Goal: Find specific page/section: Find specific page/section

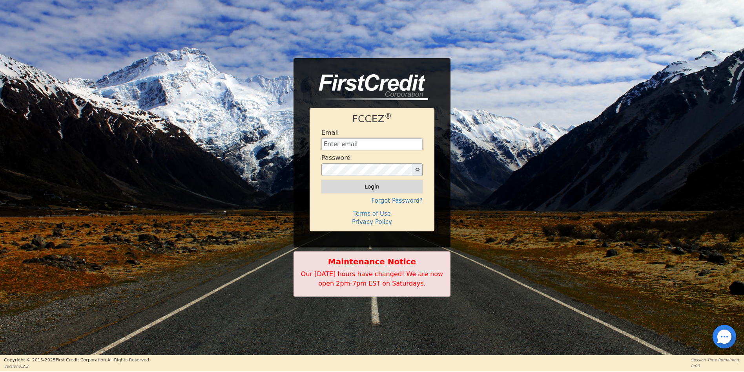
type input "[EMAIL_ADDRESS][DOMAIN_NAME]"
click at [379, 189] on button "Login" at bounding box center [371, 186] width 101 height 13
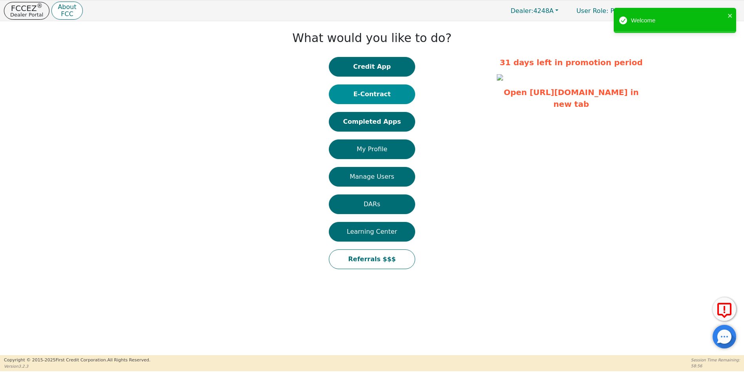
click at [362, 96] on button "E-Contract" at bounding box center [372, 94] width 86 height 20
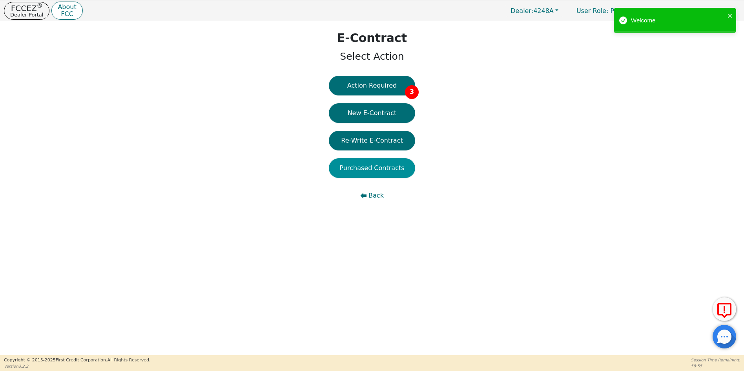
click at [375, 171] on button "Purchased Contracts" at bounding box center [372, 168] width 86 height 20
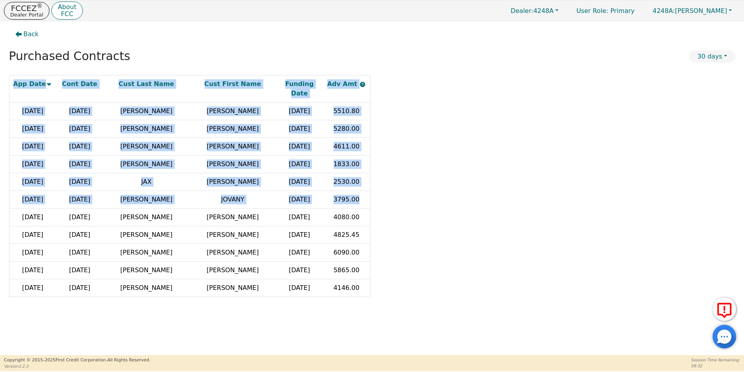
drag, startPoint x: 370, startPoint y: 190, endPoint x: 376, endPoint y: 184, distance: 8.6
click at [376, 184] on div "App Date Cont Date Cust Last Name Cust First Name Funding Date Adv Amt [DATE] […" at bounding box center [372, 186] width 726 height 223
click at [22, 9] on p "FCCEZ ®" at bounding box center [26, 8] width 33 height 8
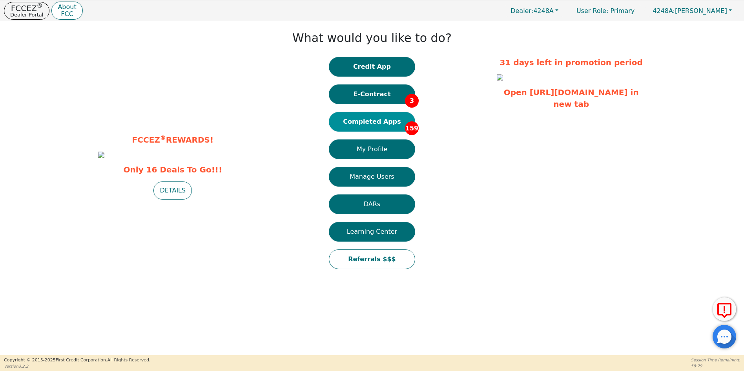
click at [371, 120] on button "Completed Apps 159" at bounding box center [372, 122] width 86 height 20
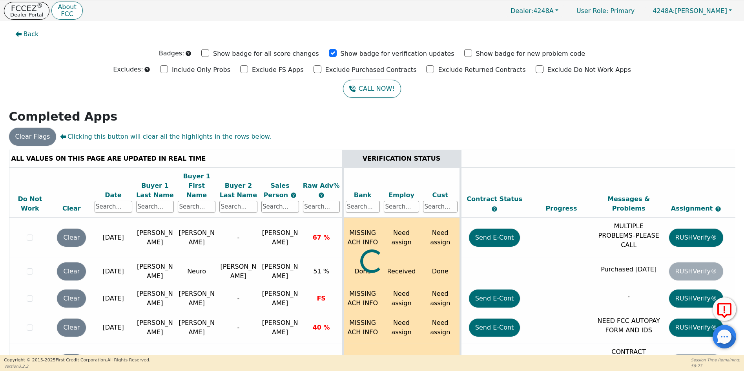
click at [22, 9] on p "FCCEZ ®" at bounding box center [26, 8] width 33 height 8
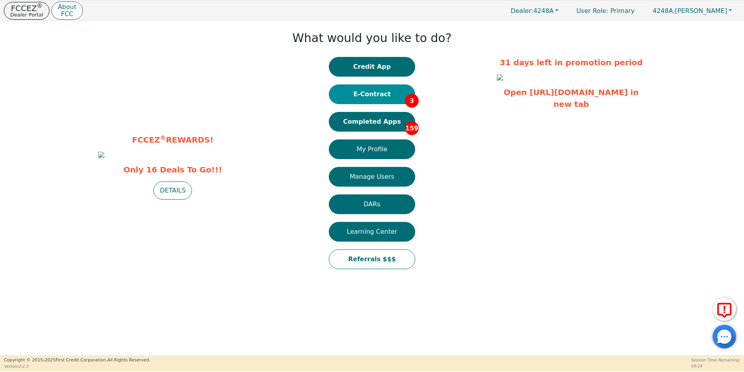
click at [376, 93] on button "E-Contract 3" at bounding box center [372, 94] width 86 height 20
click at [374, 122] on button "Completed Apps 159" at bounding box center [372, 122] width 86 height 20
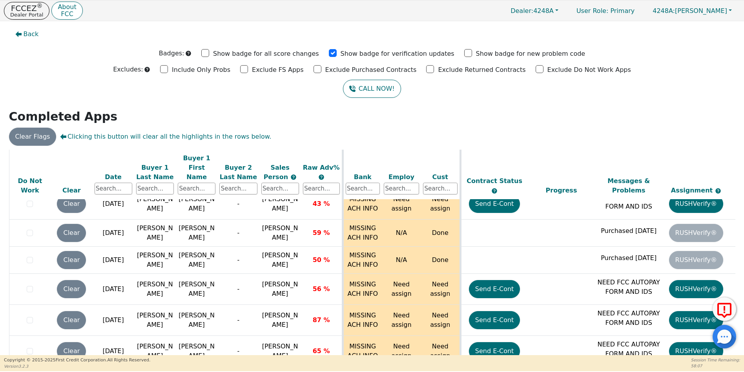
scroll to position [4755, 0]
